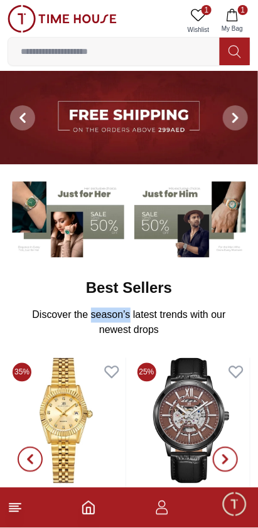
click at [179, 230] on img at bounding box center [192, 217] width 117 height 81
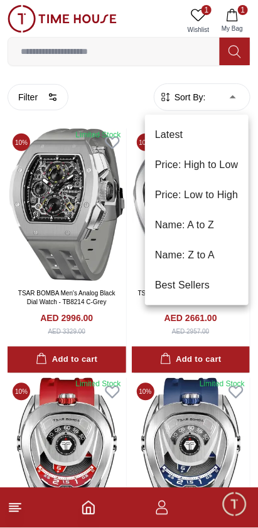
click at [222, 195] on li "Price: Low to High" at bounding box center [197, 195] width 104 height 30
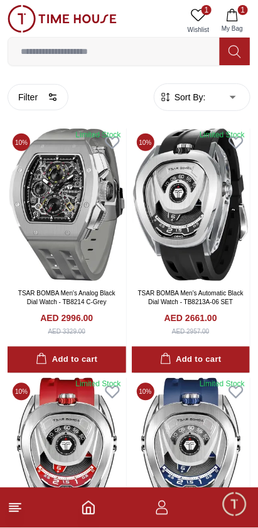
type input "*"
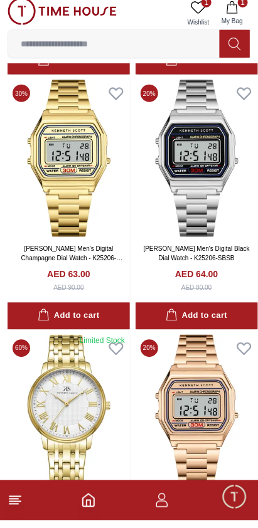
scroll to position [1316, 0]
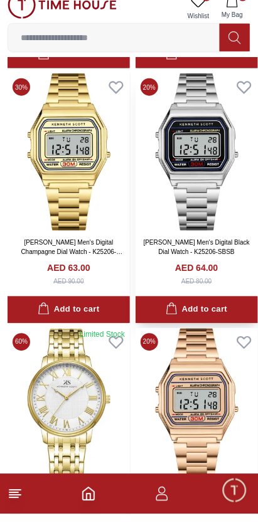
click at [220, 221] on img at bounding box center [196, 165] width 122 height 157
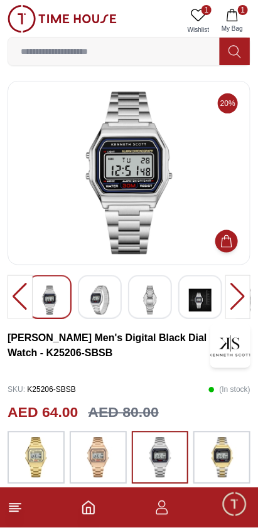
click at [110, 312] on img at bounding box center [99, 300] width 23 height 29
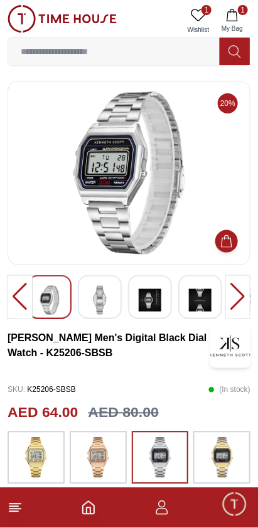
click at [150, 305] on img at bounding box center [150, 300] width 23 height 29
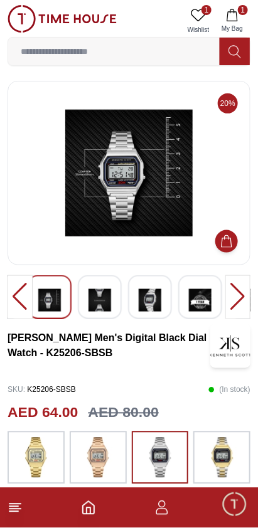
click at [195, 306] on img at bounding box center [200, 300] width 23 height 29
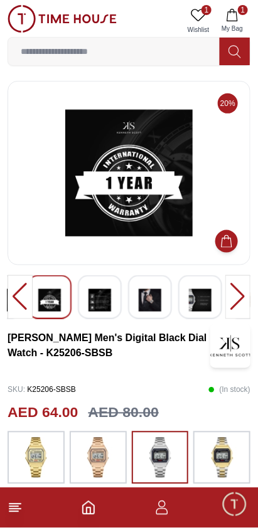
click at [200, 312] on img at bounding box center [200, 300] width 23 height 29
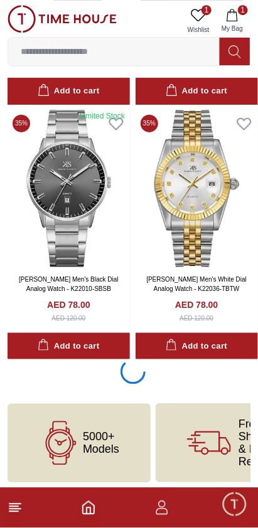
scroll to position [2302, 0]
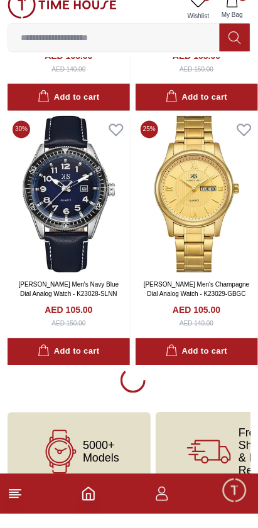
scroll to position [7390, 0]
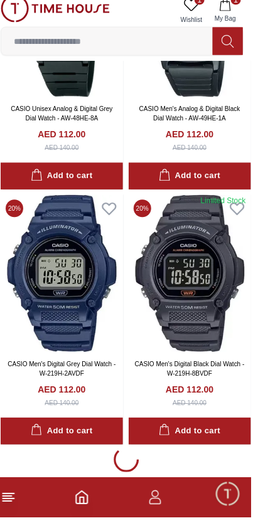
scroll to position [9876, 0]
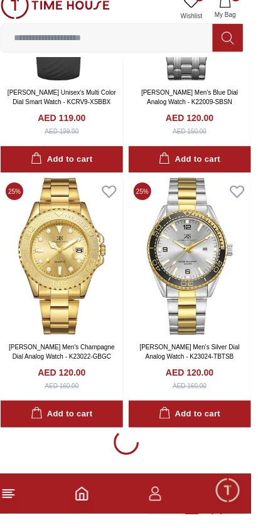
scroll to position [12443, 0]
